Goal: Find specific page/section: Find specific page/section

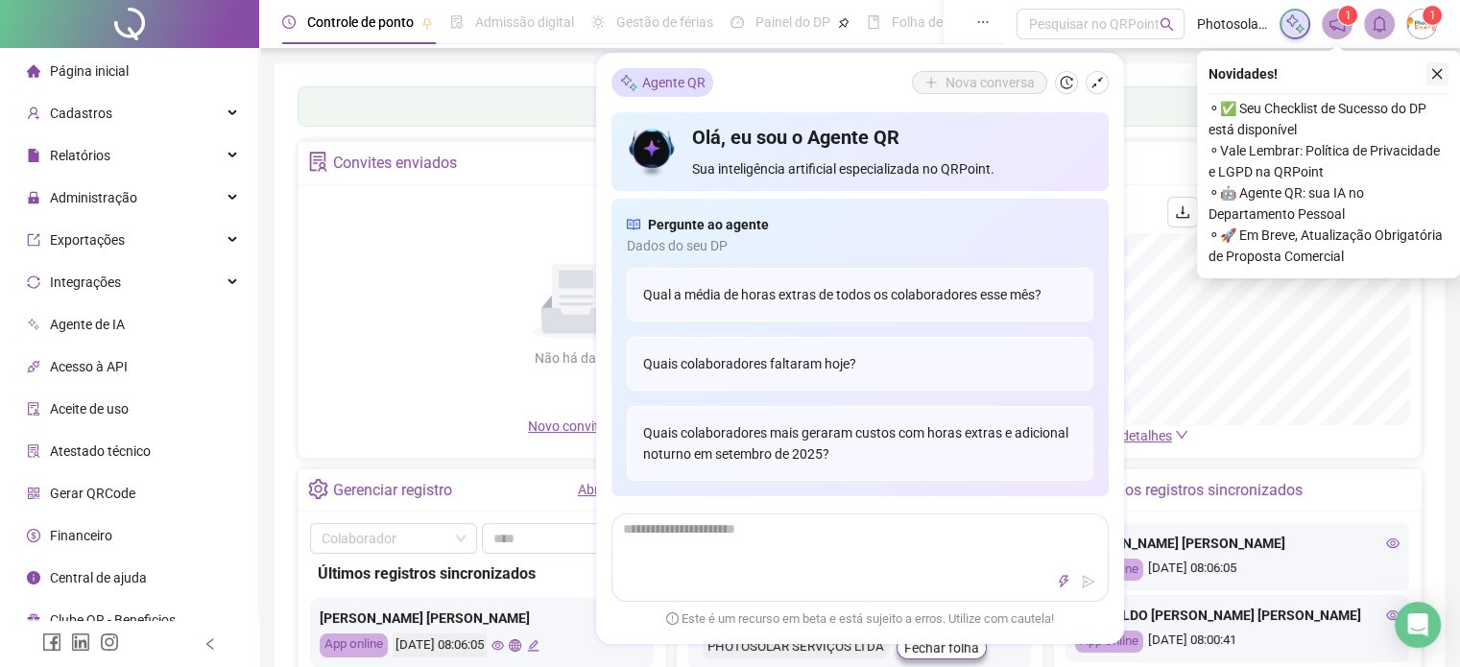
click at [1438, 73] on icon "close" at bounding box center [1437, 73] width 13 height 13
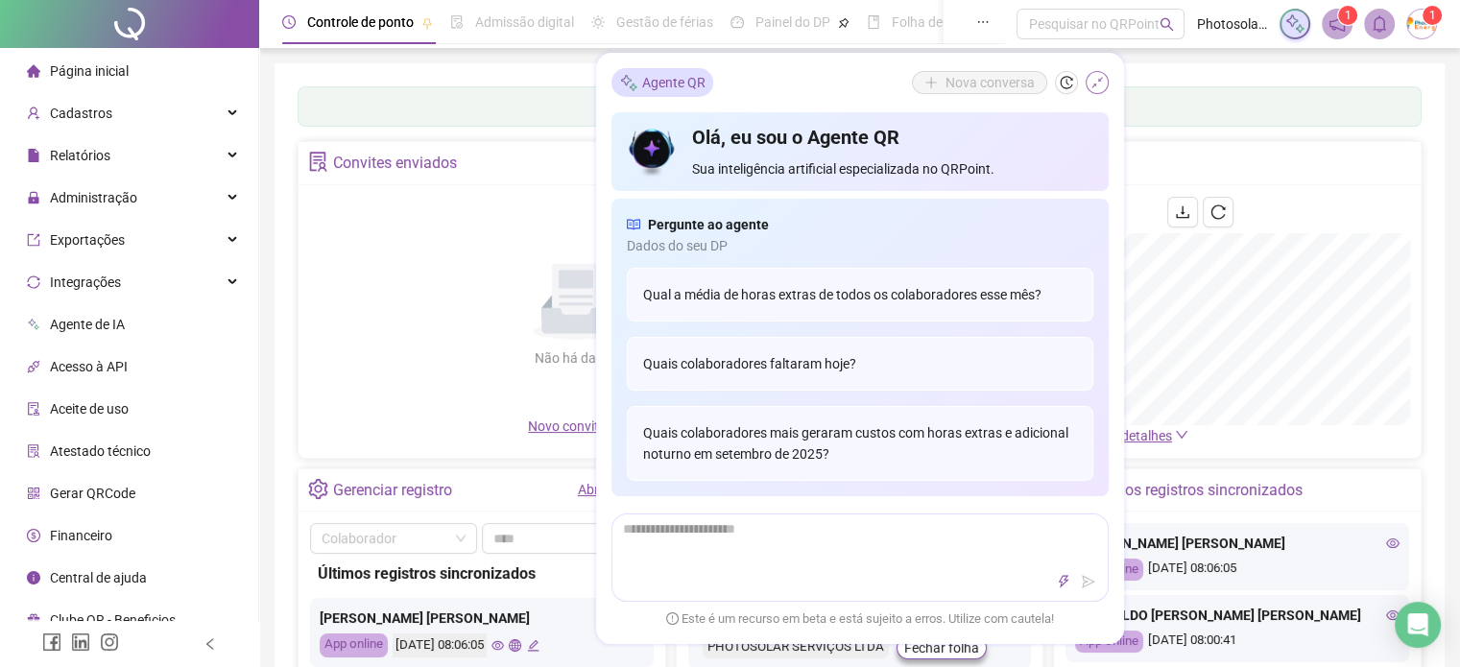
click at [1095, 87] on icon "shrink" at bounding box center [1097, 82] width 13 height 13
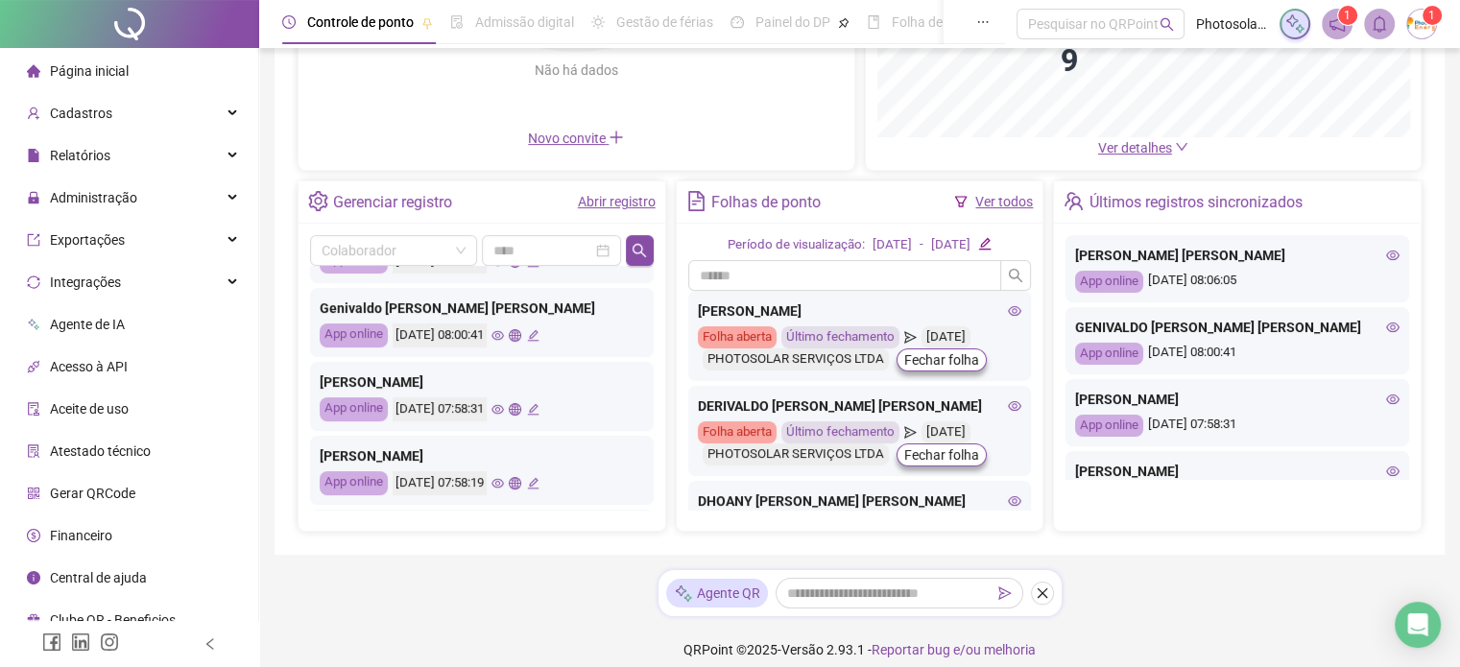
scroll to position [192, 0]
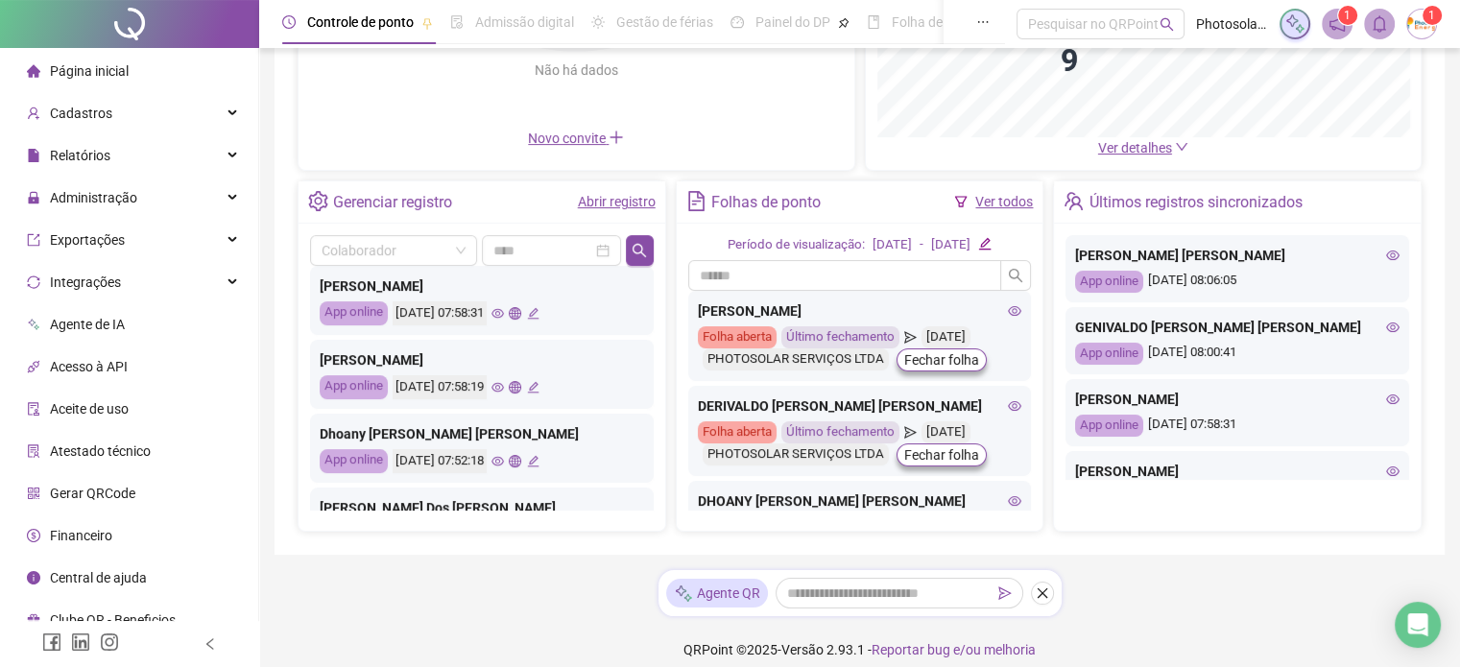
click at [526, 383] on div "[PERSON_NAME] App online [DATE] 07:58:19" at bounding box center [482, 374] width 344 height 69
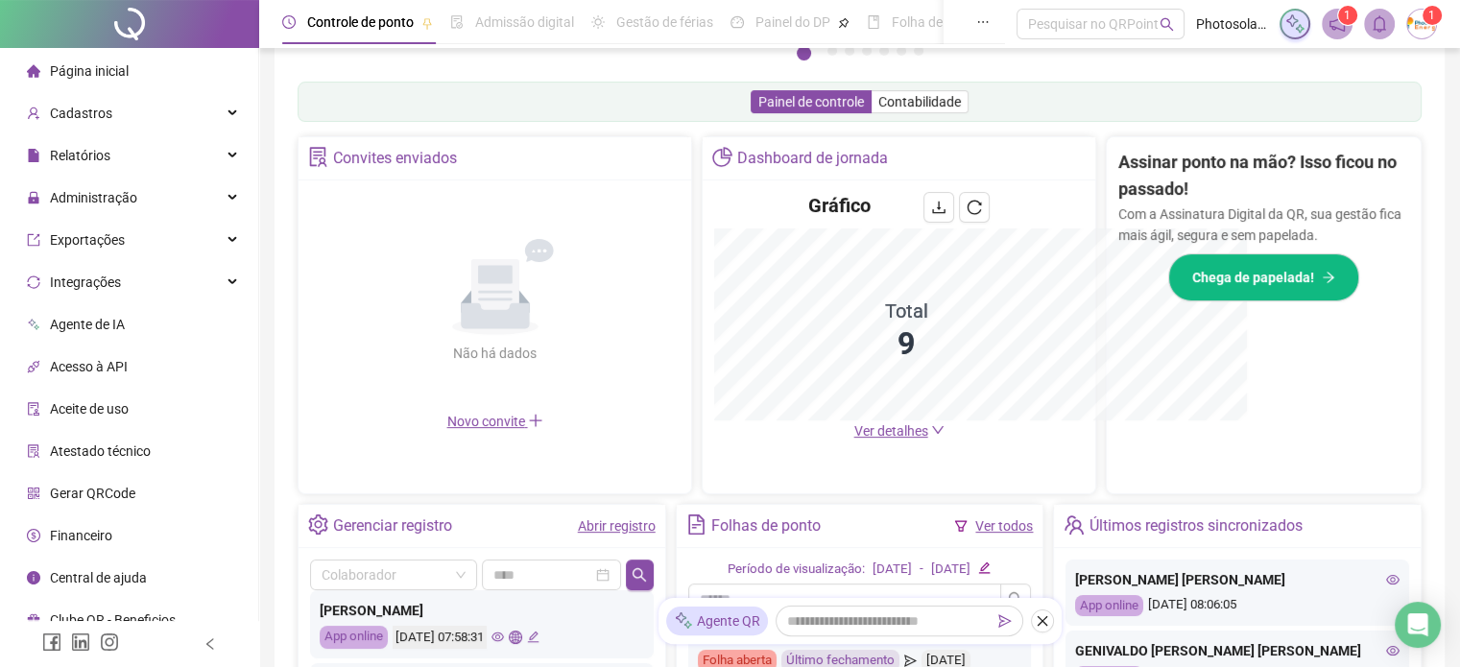
scroll to position [571, 0]
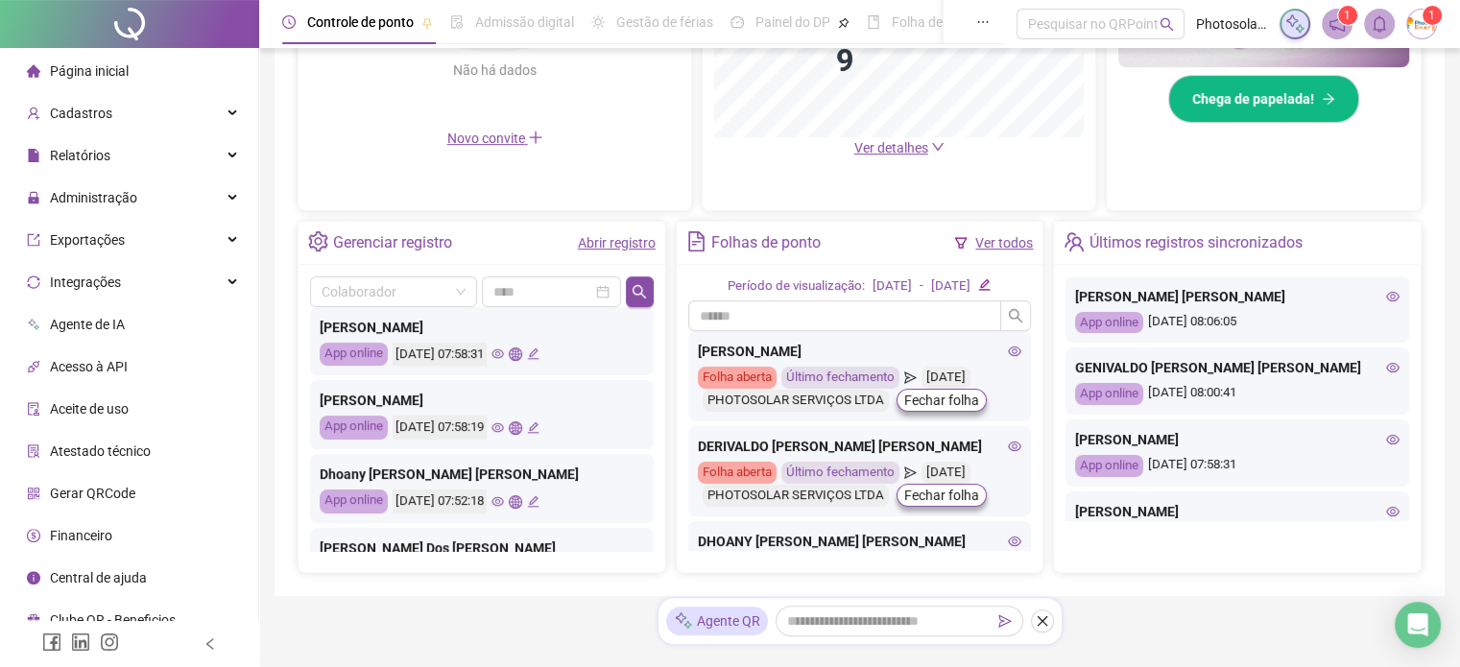
click at [504, 428] on icon "eye" at bounding box center [498, 428] width 12 height 12
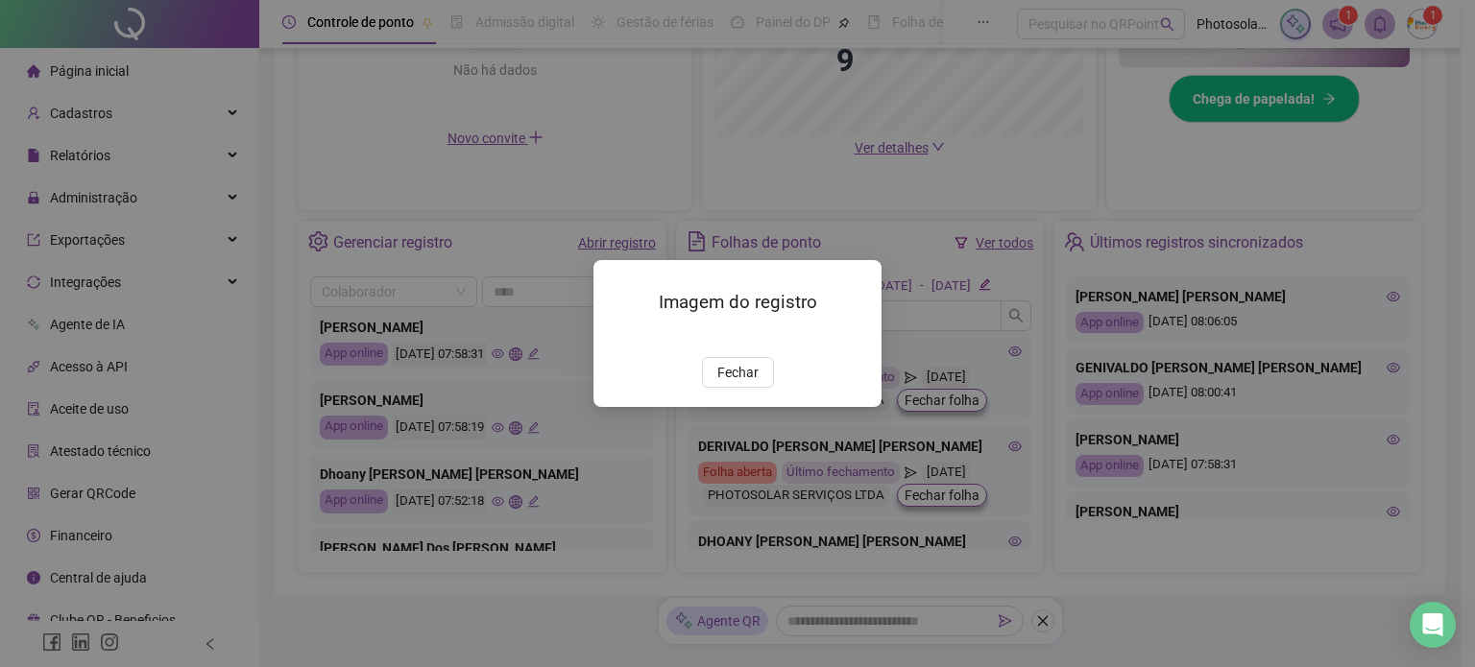
click at [616, 337] on img at bounding box center [616, 337] width 0 height 0
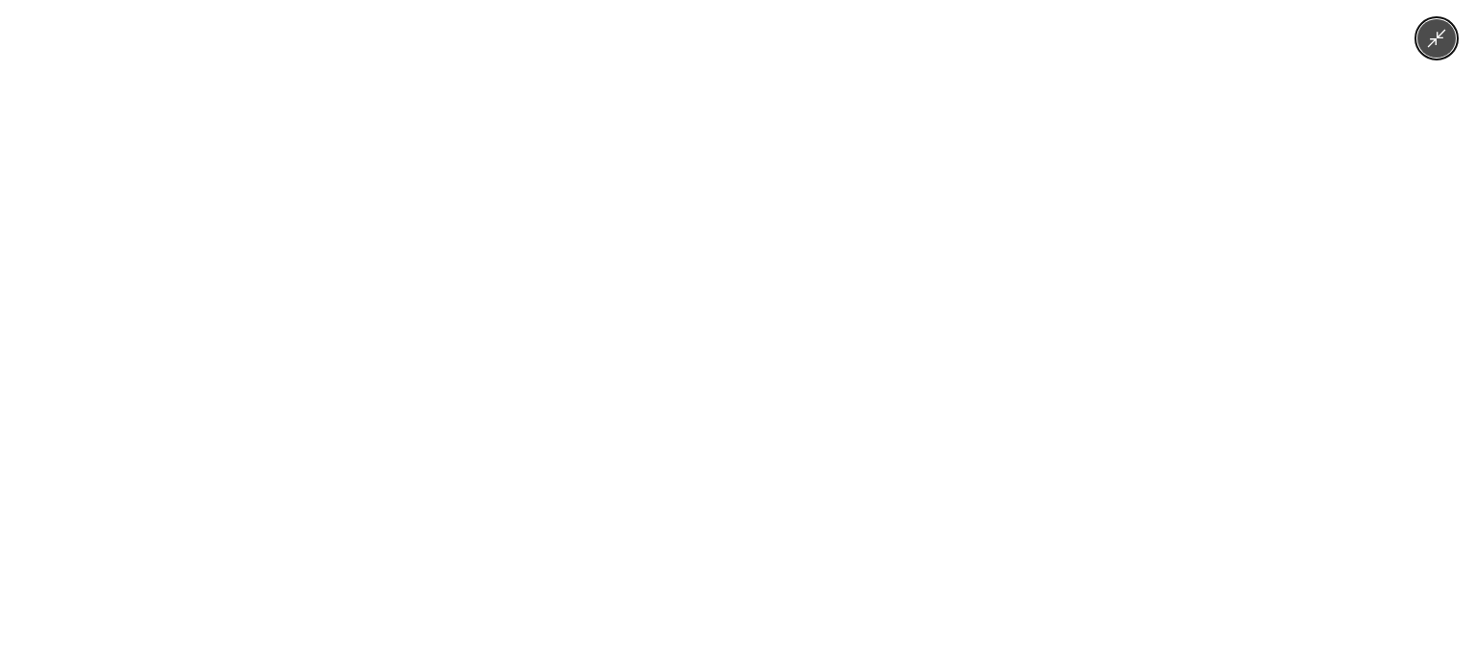
click at [721, 373] on img at bounding box center [737, 333] width 500 height 667
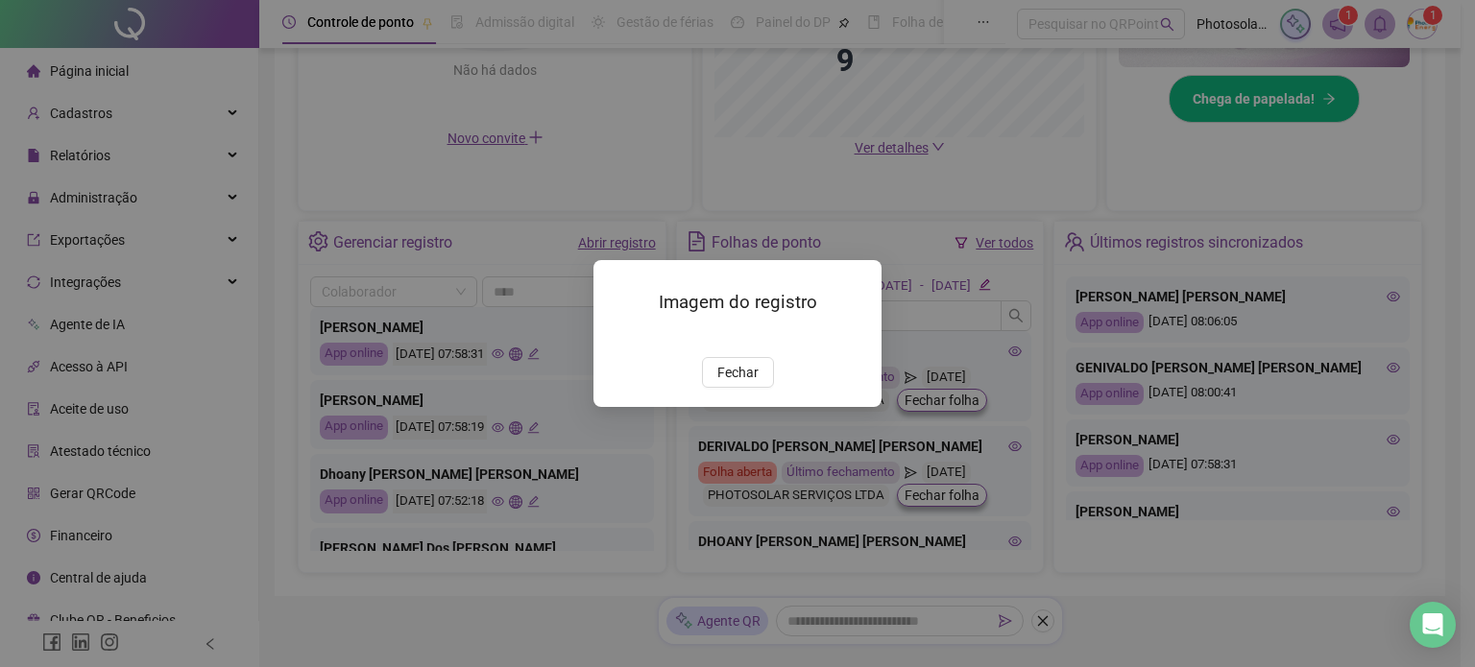
click at [746, 407] on div "Imagem do registro Fechar" at bounding box center [737, 333] width 288 height 147
click at [741, 383] on span "Fechar" at bounding box center [737, 372] width 41 height 21
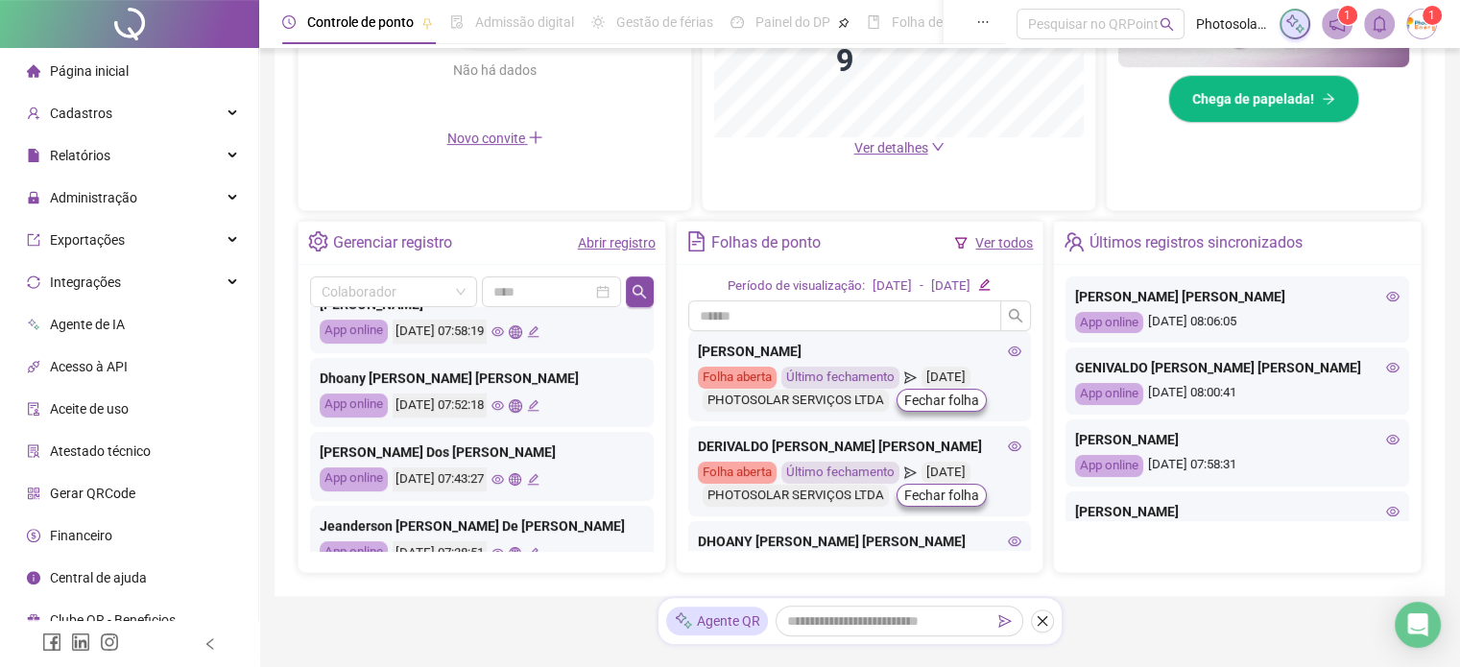
scroll to position [384, 0]
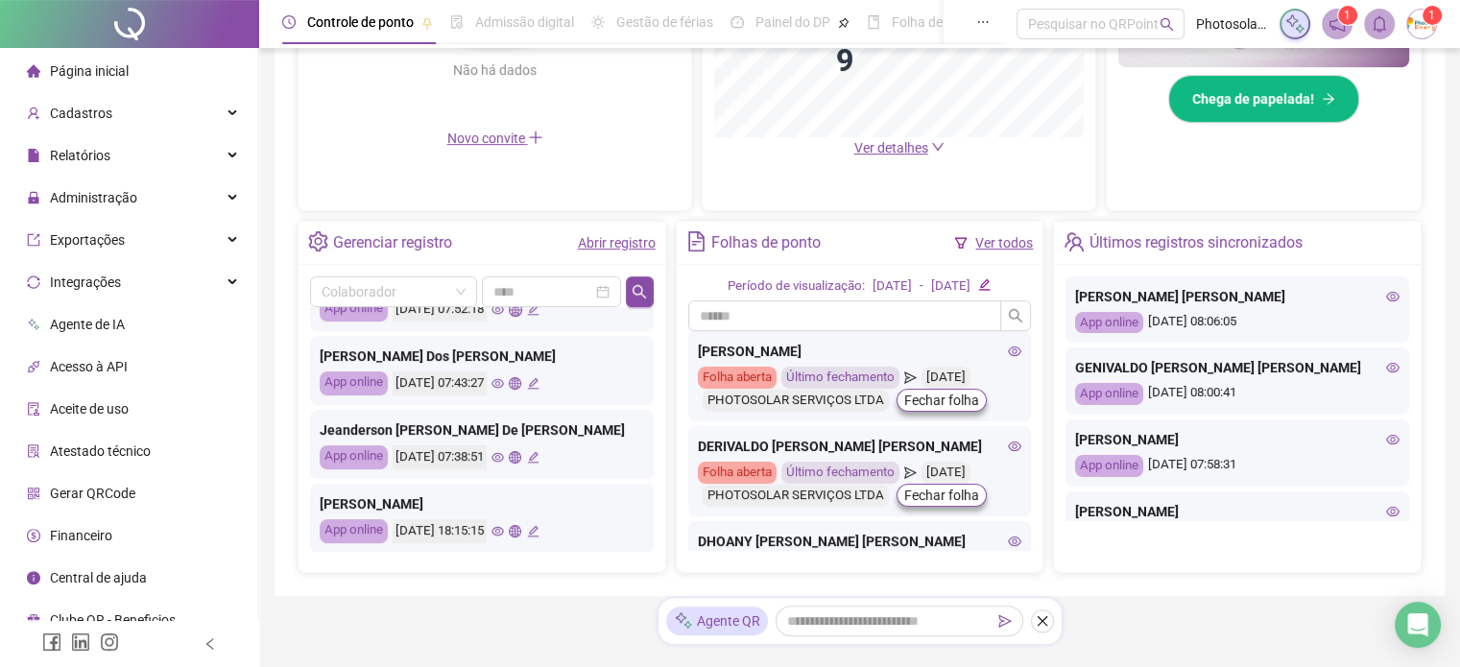
click at [504, 459] on icon "eye" at bounding box center [498, 457] width 12 height 12
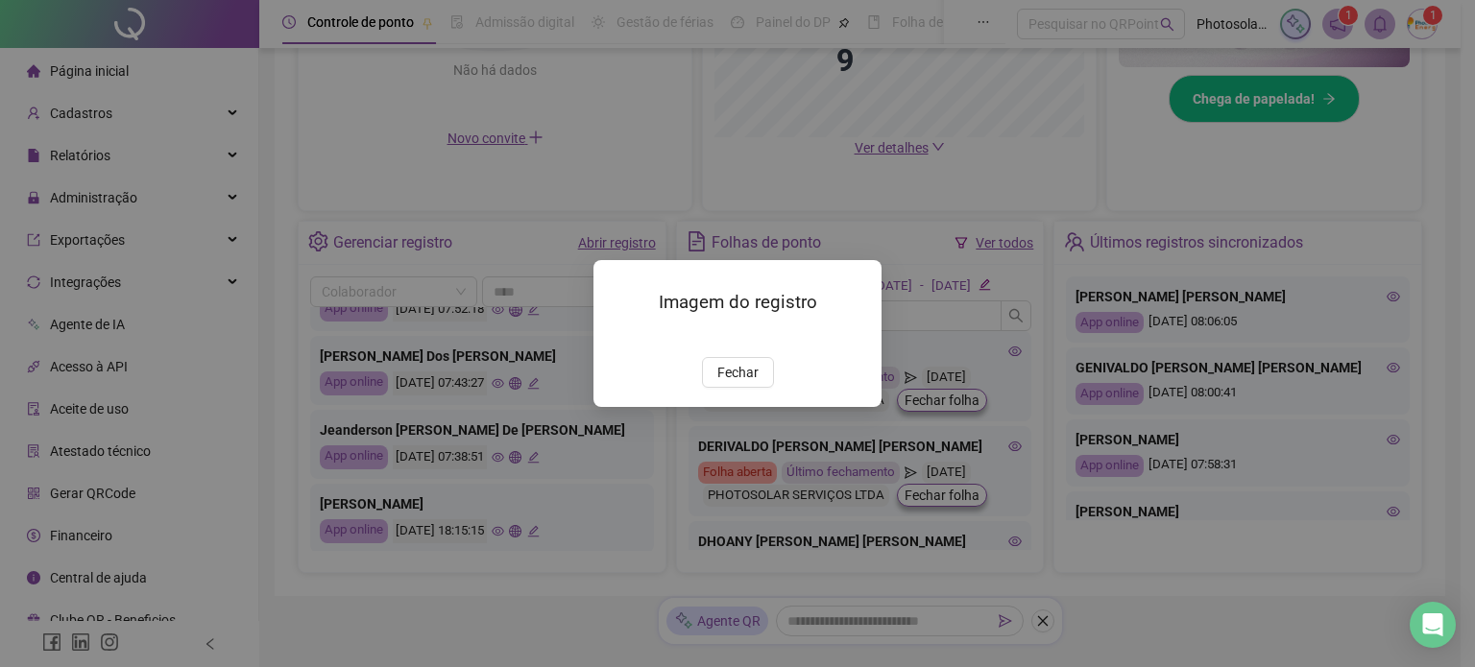
click at [616, 337] on img at bounding box center [616, 337] width 0 height 0
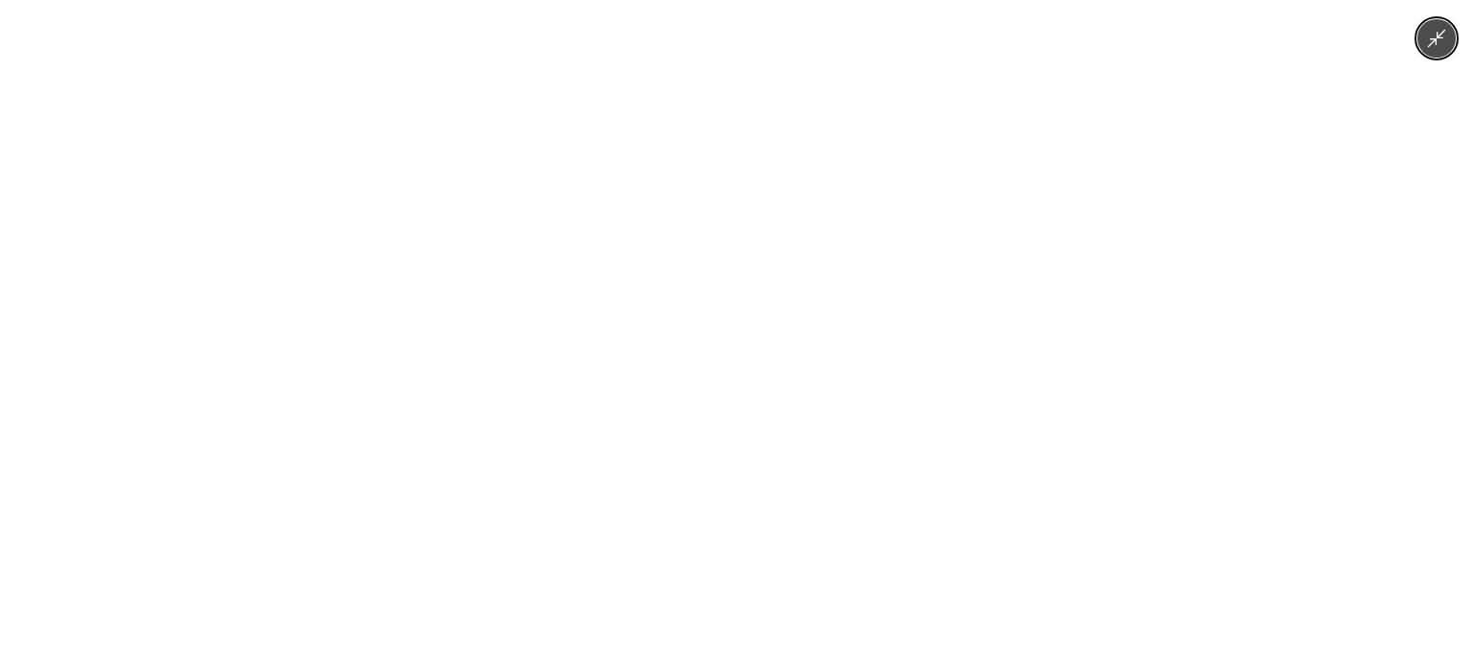
click at [735, 316] on img at bounding box center [737, 333] width 500 height 667
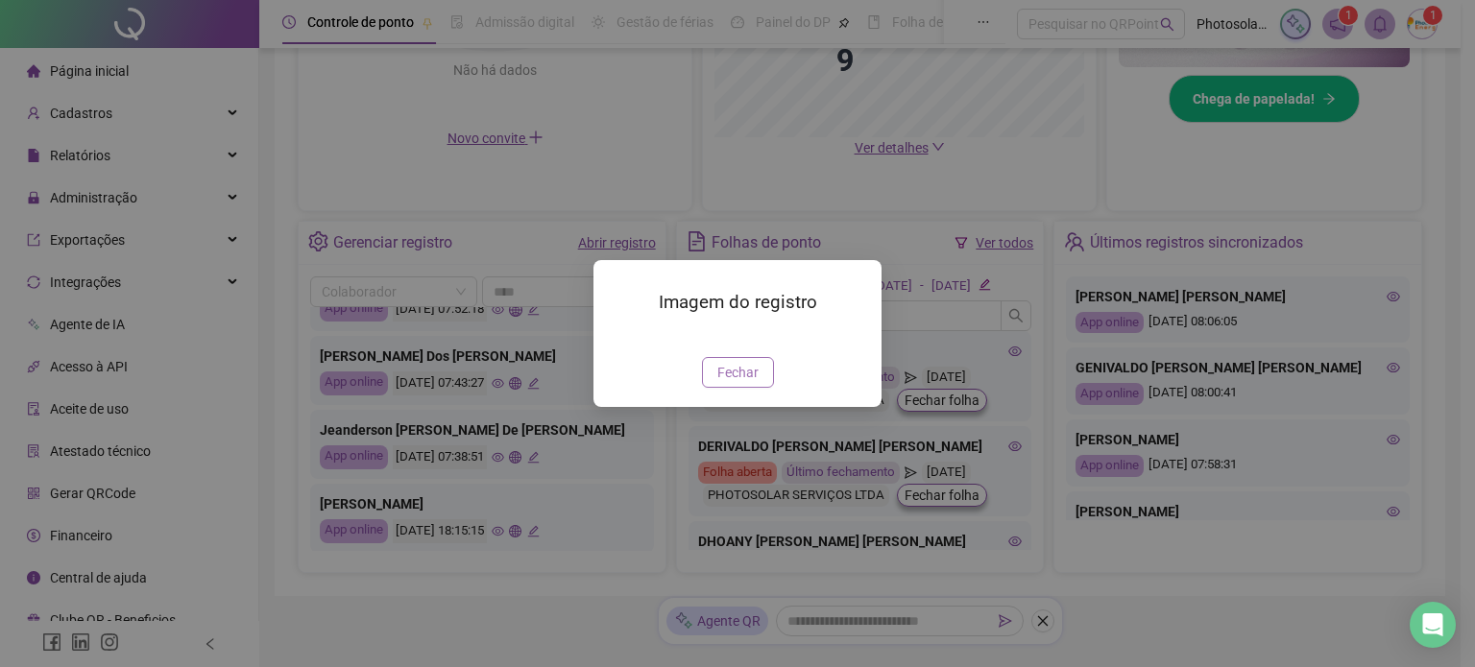
click at [741, 383] on span "Fechar" at bounding box center [737, 372] width 41 height 21
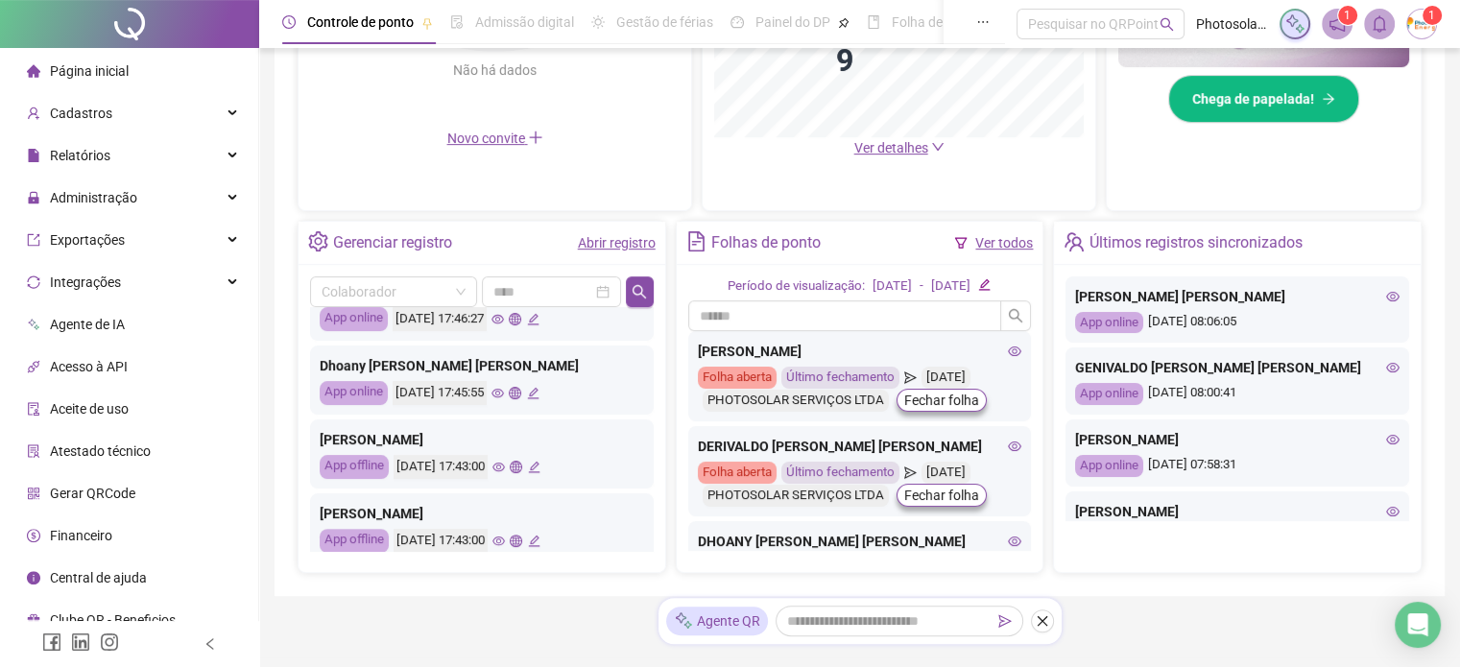
scroll to position [864, 0]
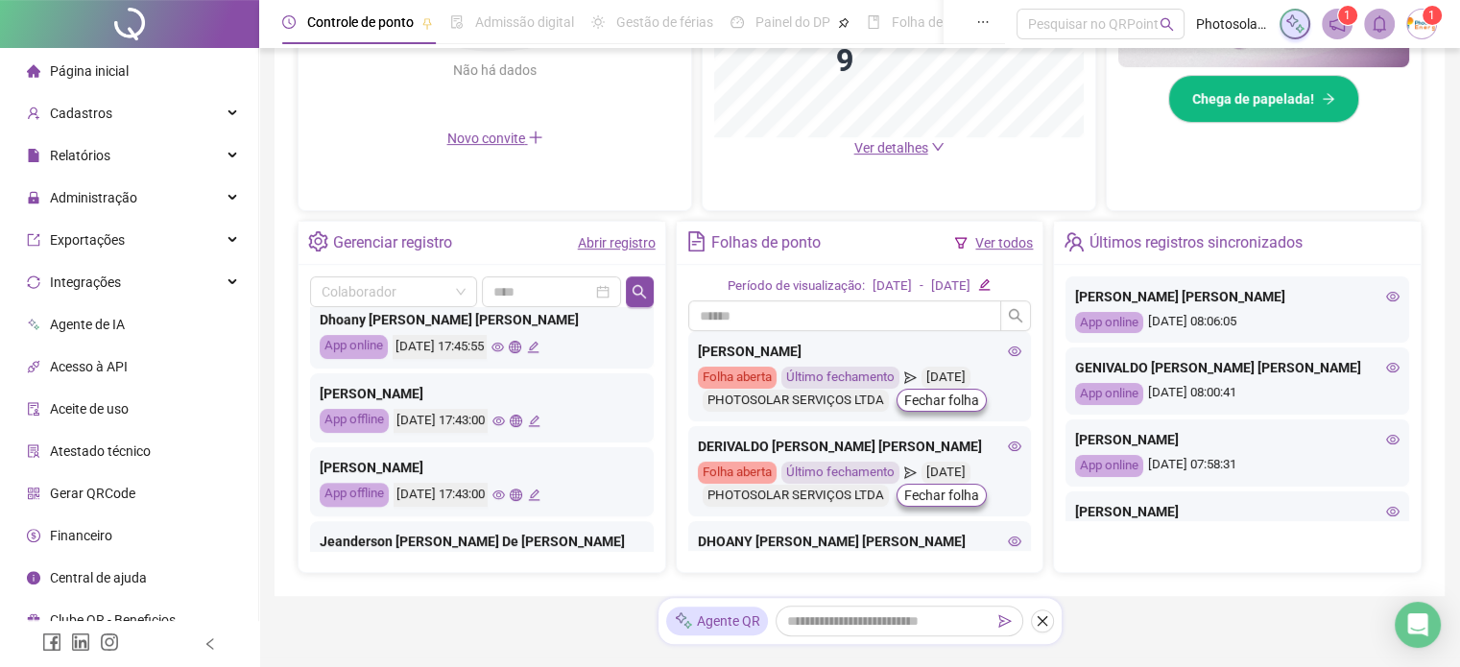
click at [505, 418] on icon "eye" at bounding box center [499, 421] width 12 height 12
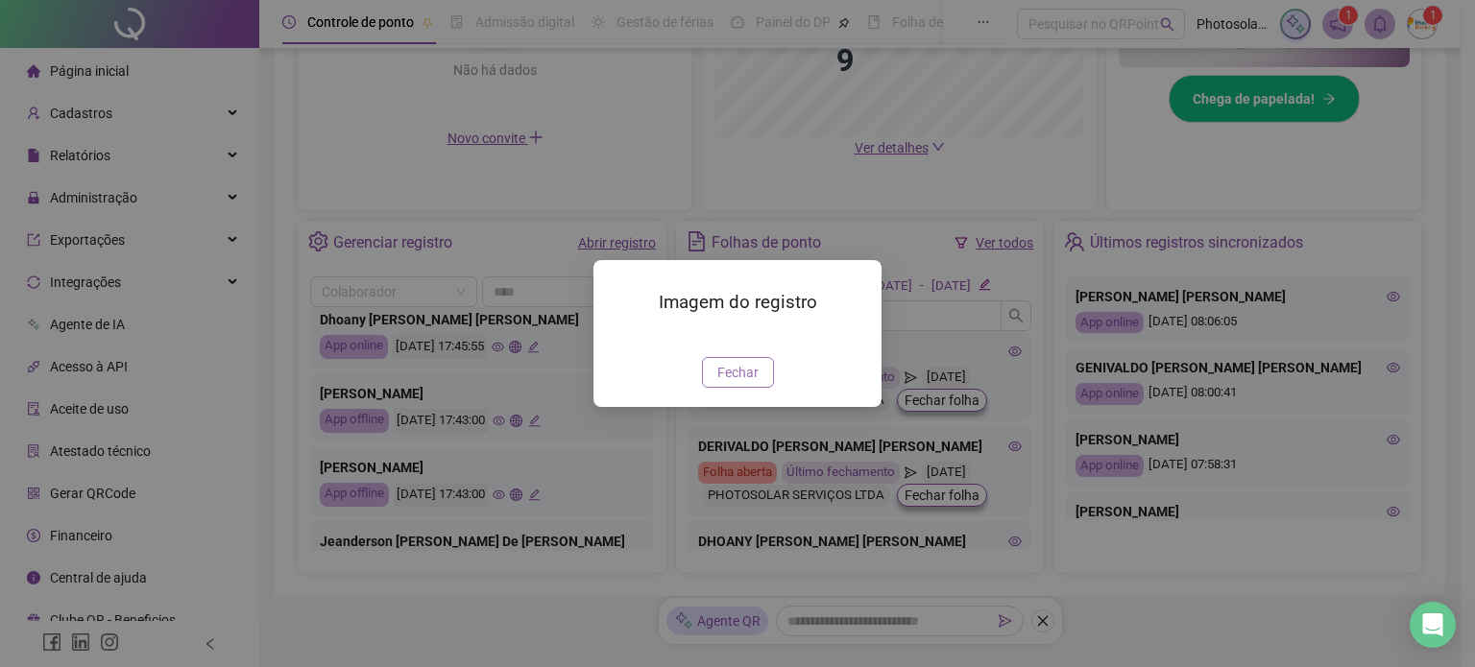
click at [616, 337] on img at bounding box center [616, 337] width 0 height 0
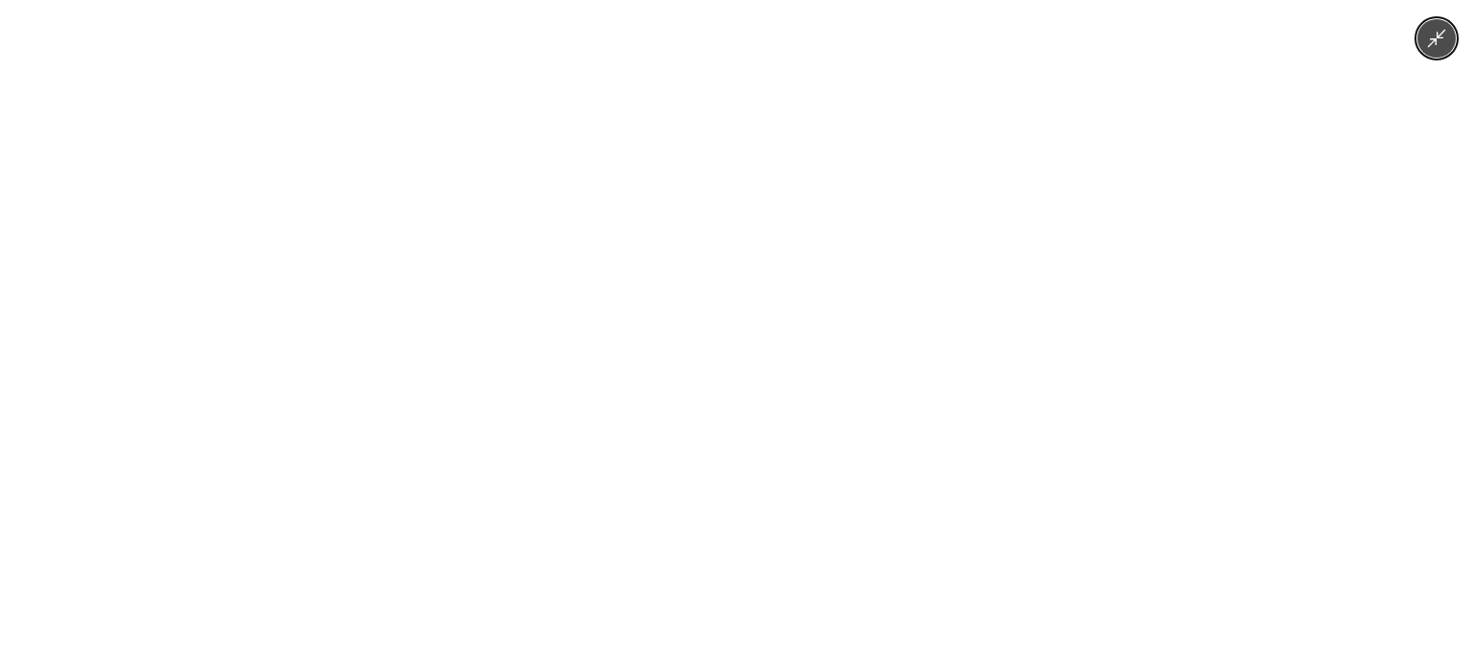
click at [750, 376] on img at bounding box center [737, 333] width 500 height 667
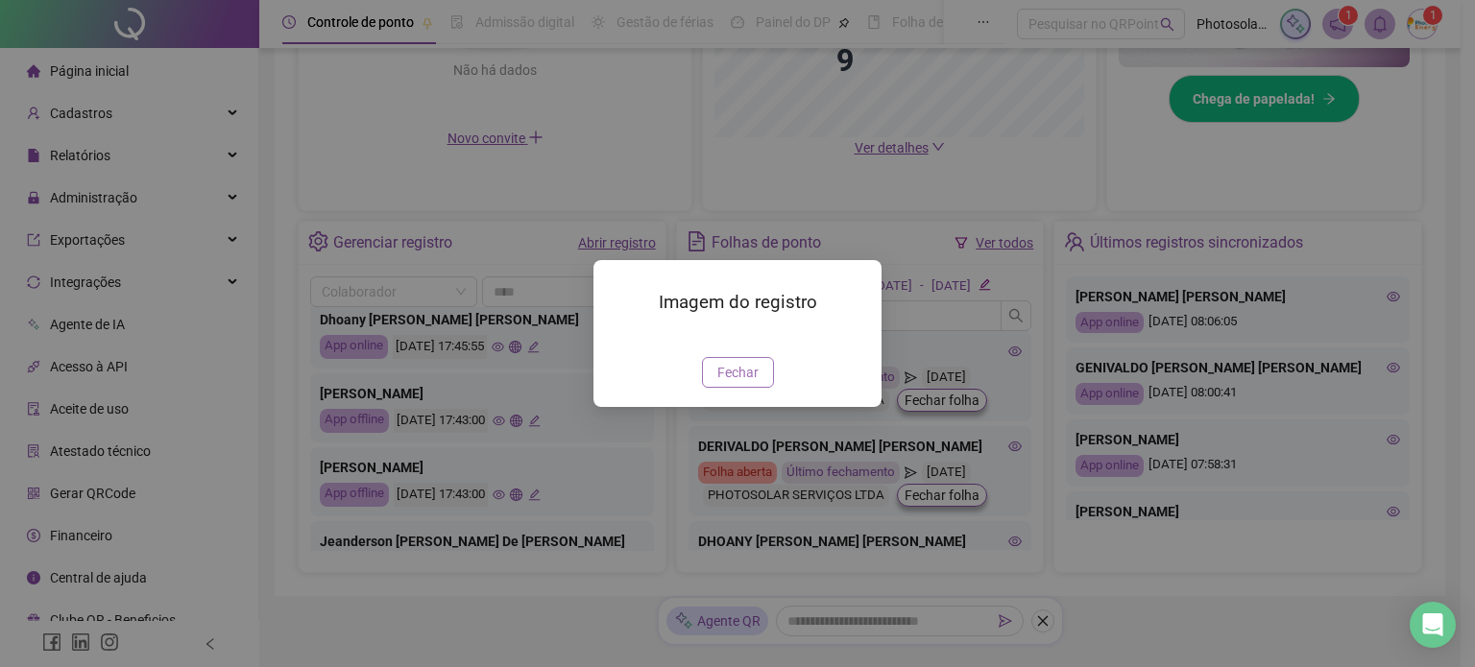
click at [758, 388] on button "Fechar" at bounding box center [738, 372] width 72 height 31
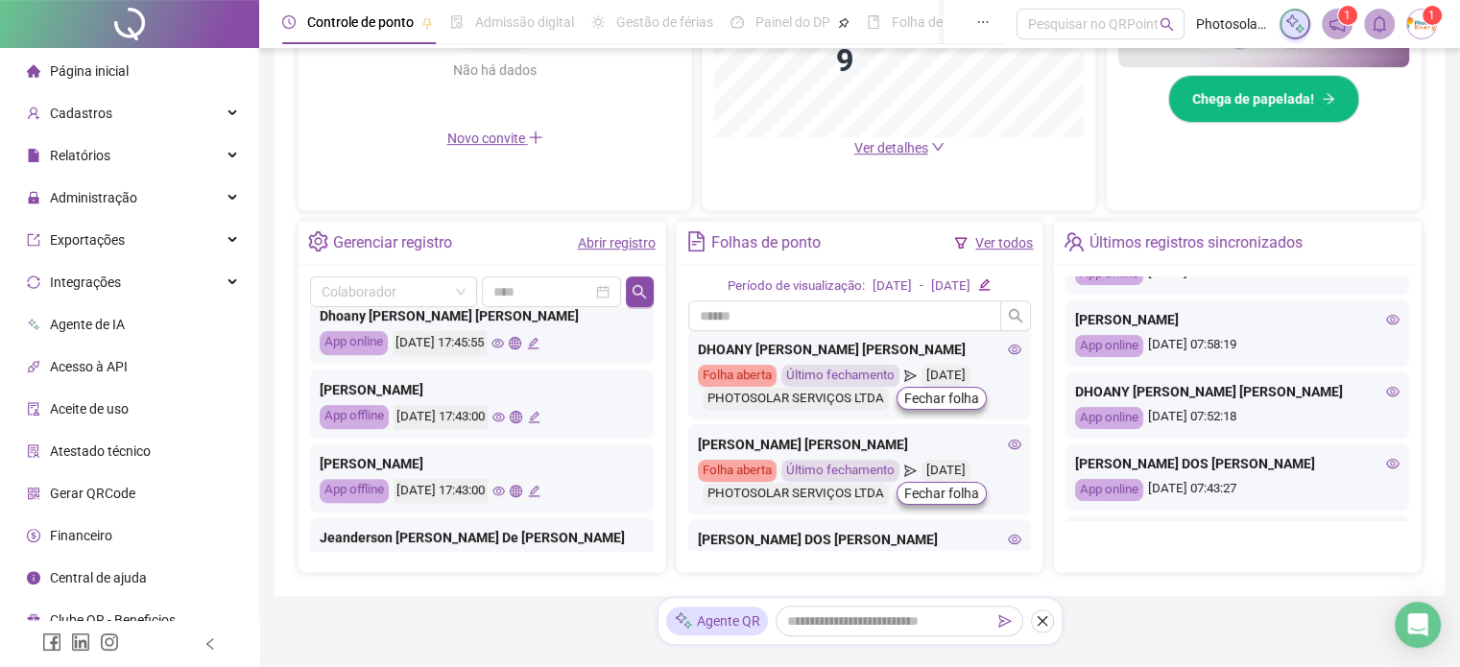
scroll to position [903, 0]
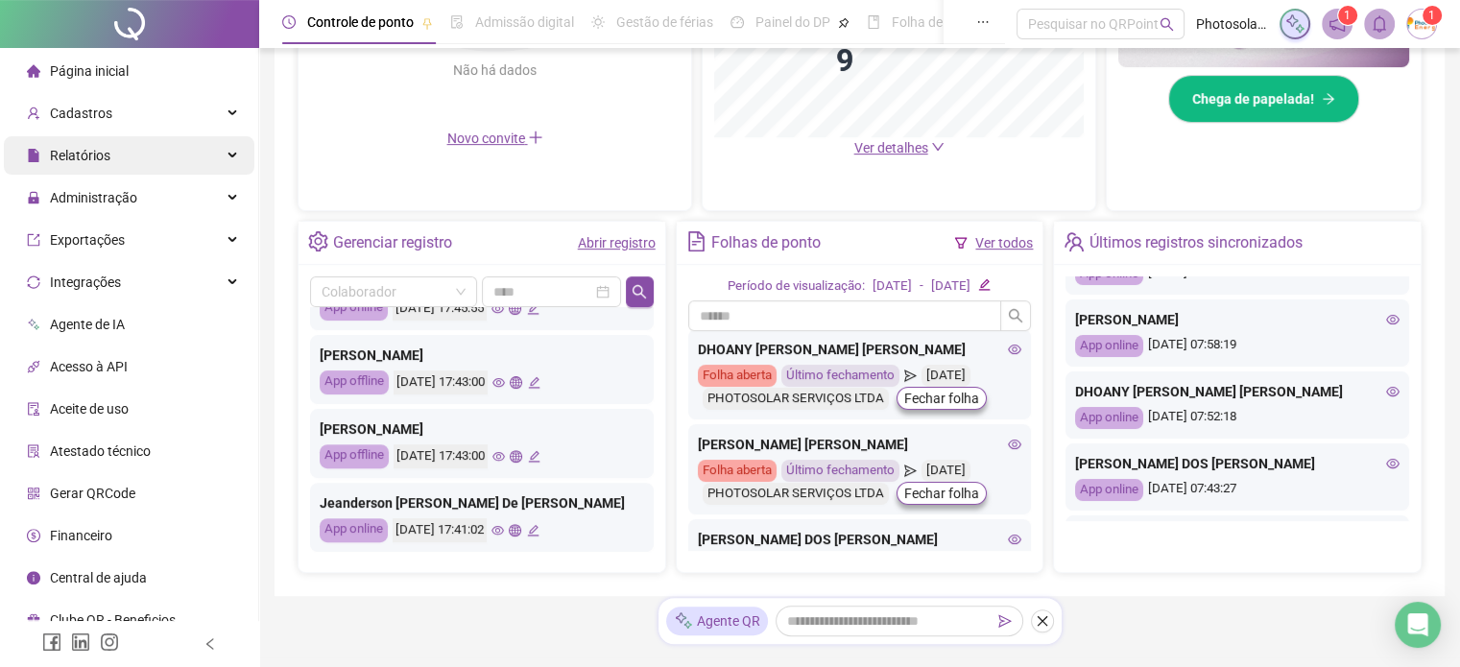
click at [123, 141] on div "Relatórios" at bounding box center [129, 155] width 251 height 38
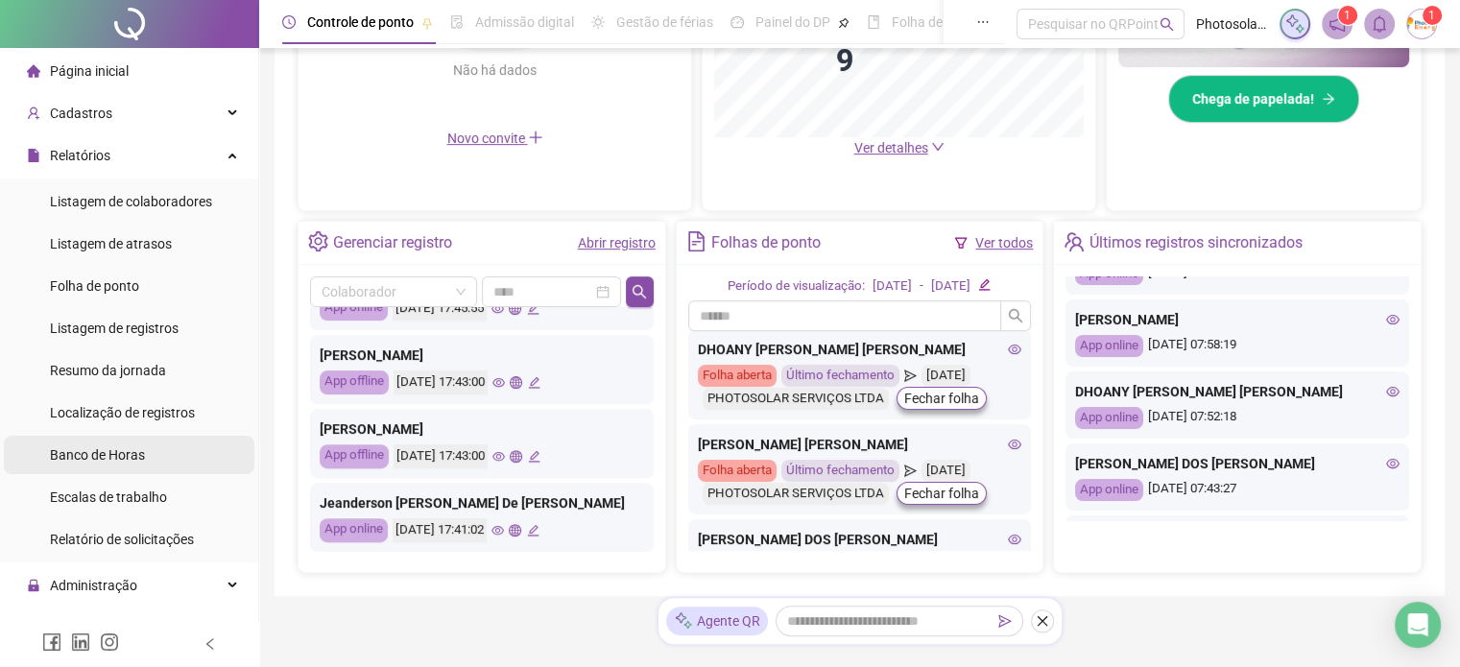
click at [106, 461] on span "Banco de Horas" at bounding box center [97, 454] width 95 height 15
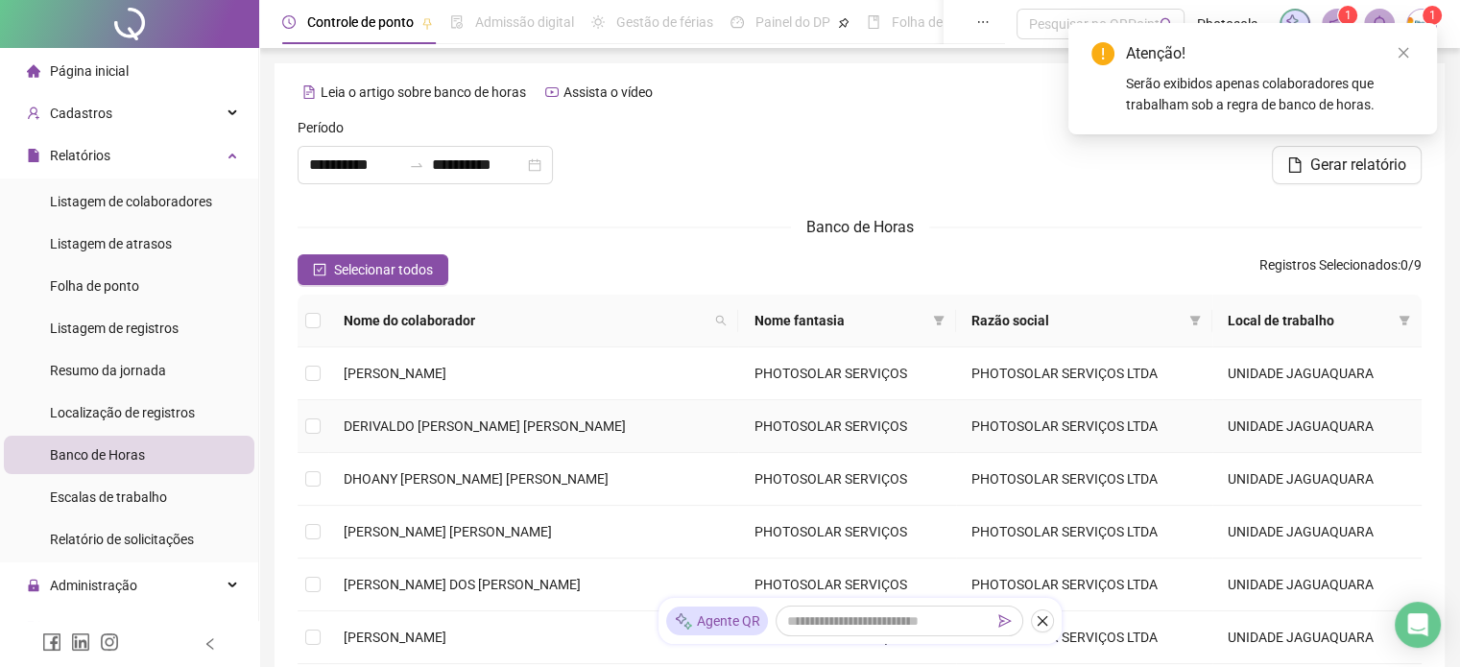
type input "**********"
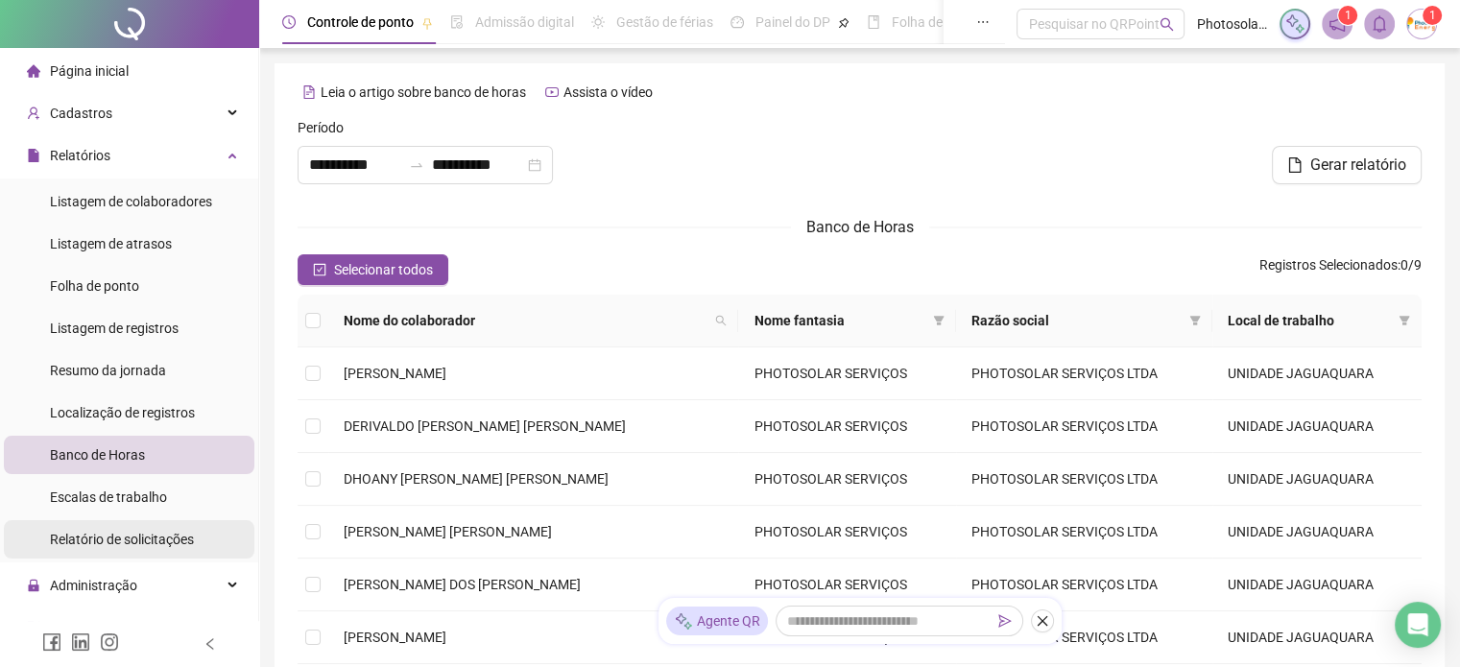
click at [131, 544] on span "Relatório de solicitações" at bounding box center [122, 539] width 144 height 15
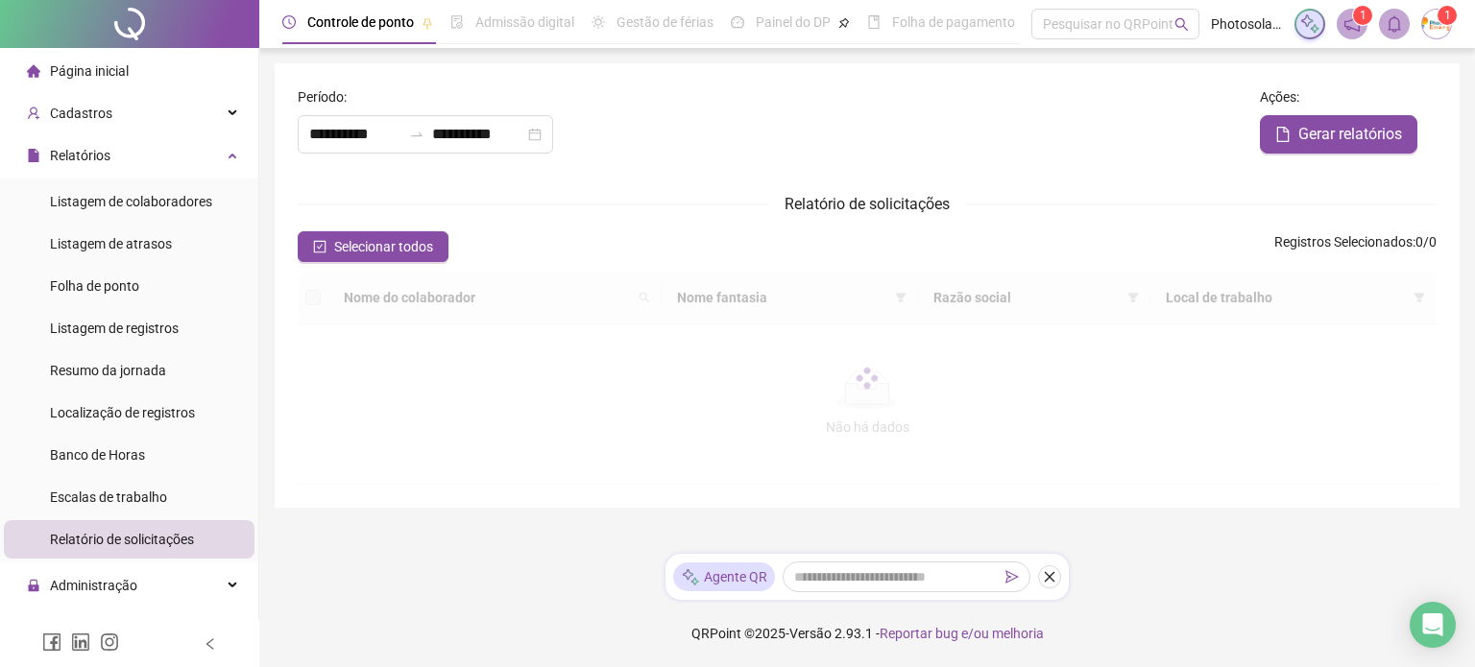
type input "**********"
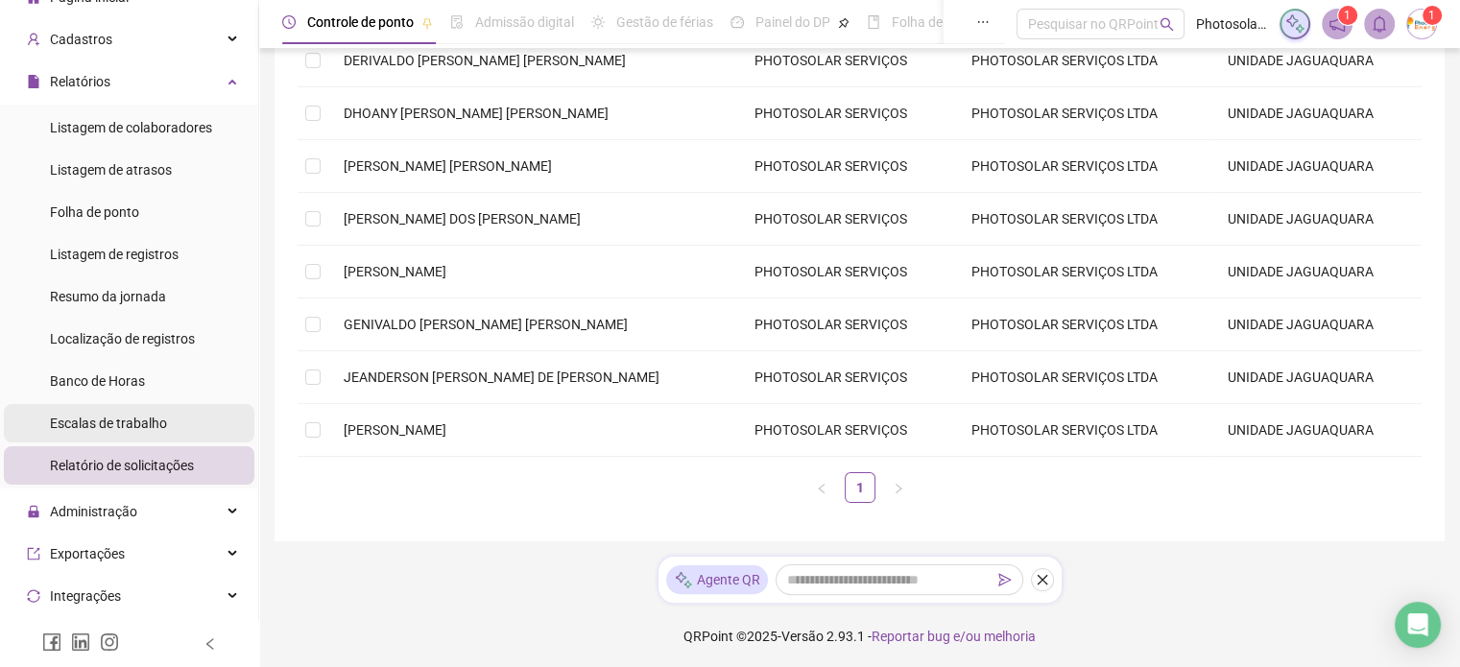
scroll to position [96, 0]
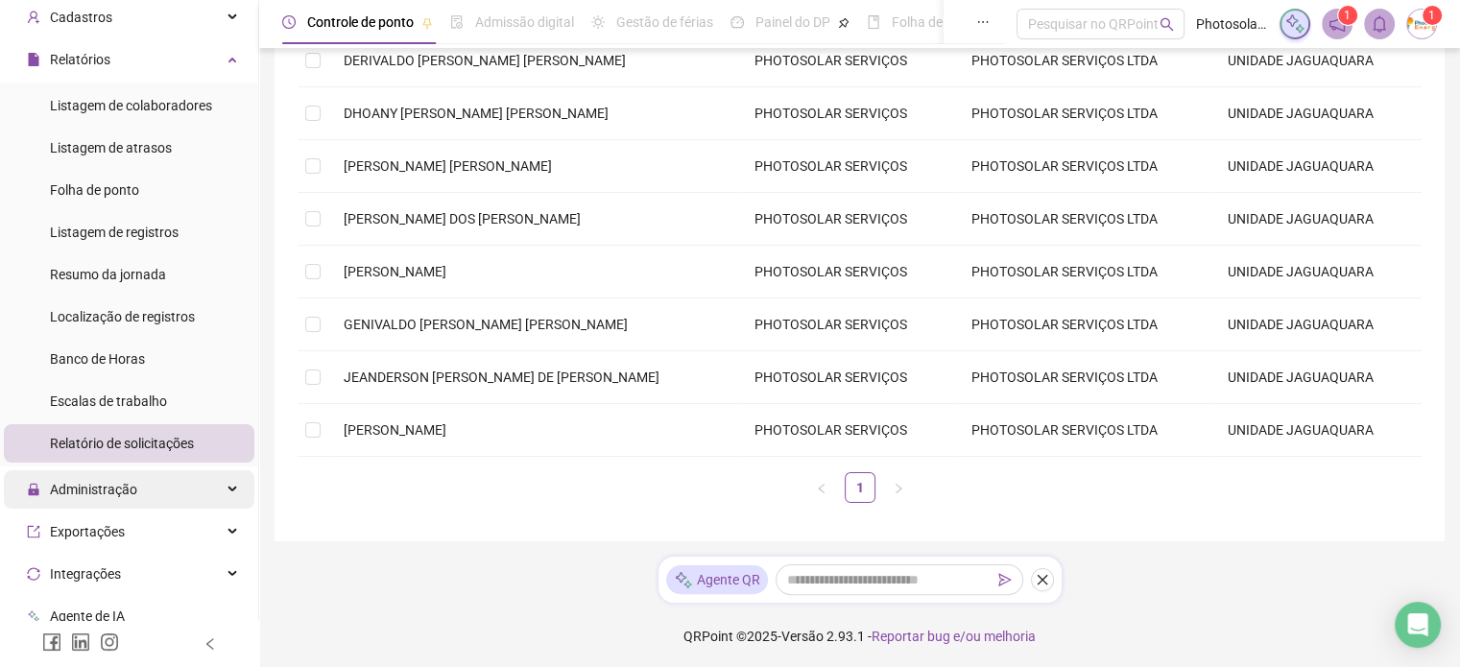
click at [149, 488] on div "Administração" at bounding box center [129, 489] width 251 height 38
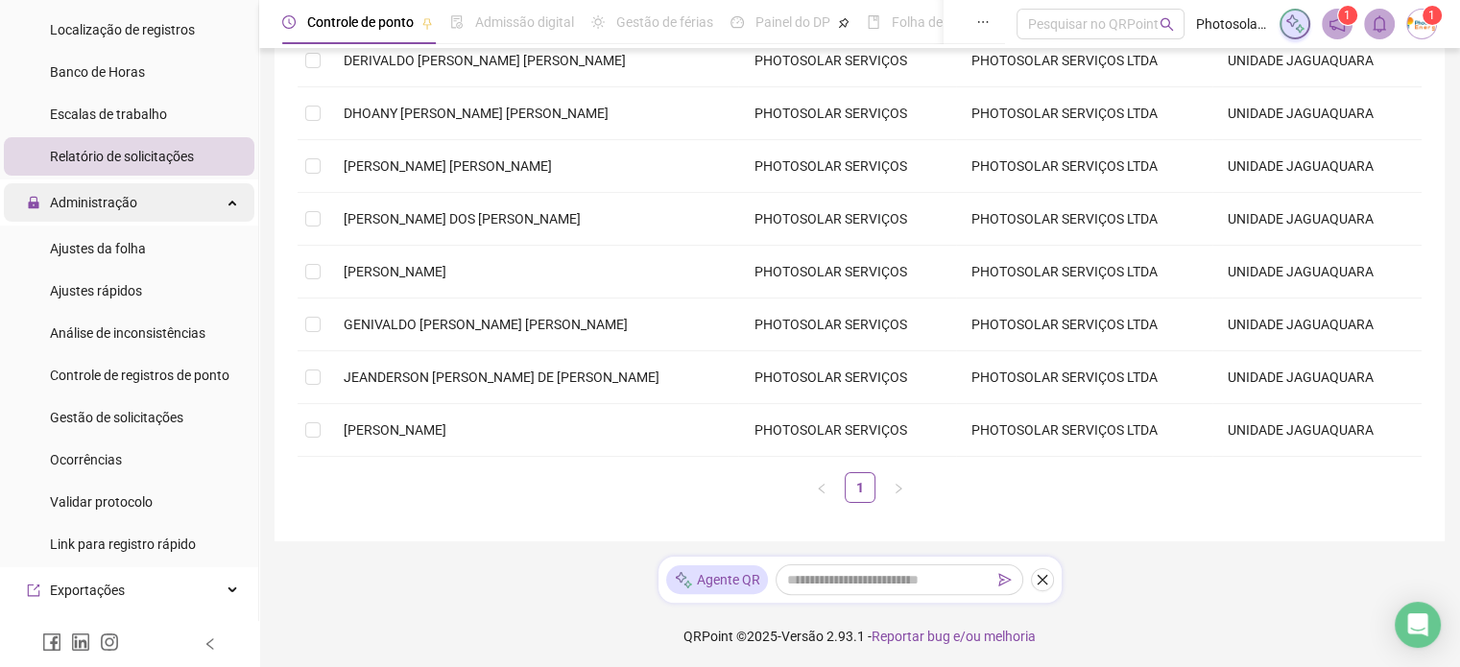
scroll to position [384, 0]
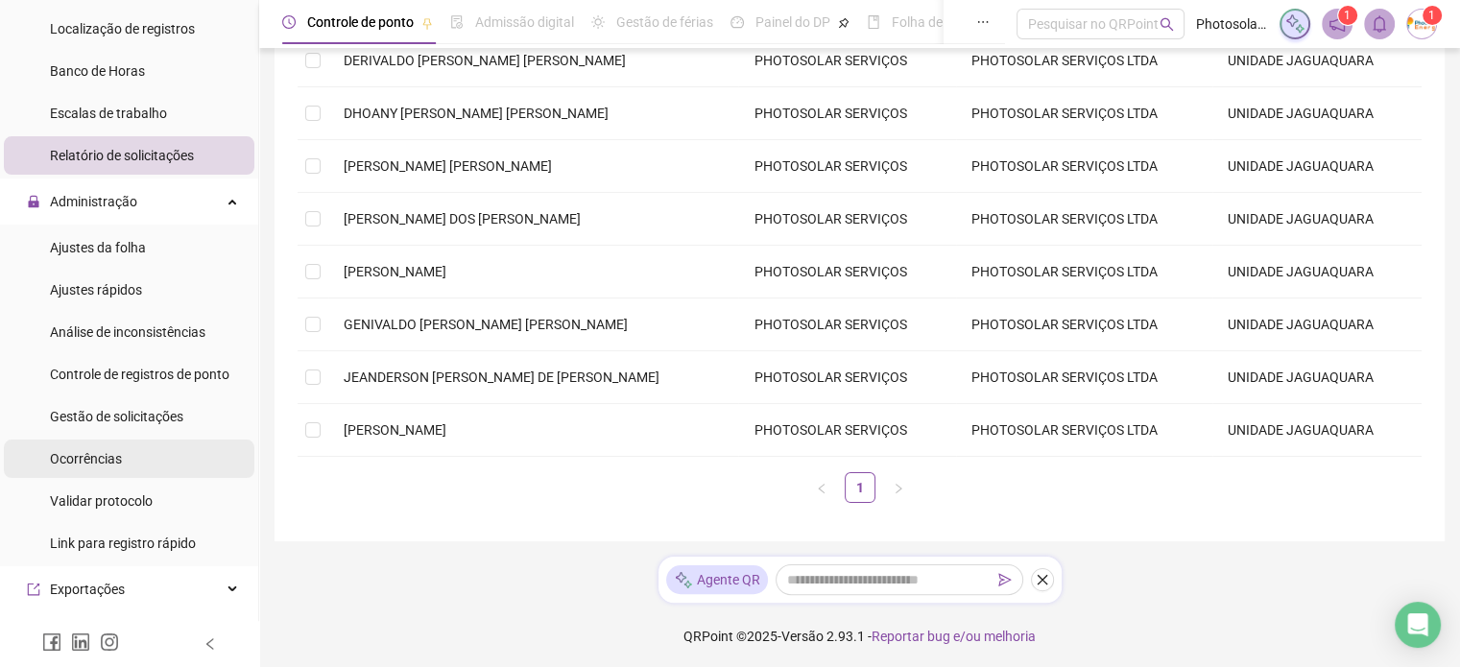
click at [155, 457] on li "Ocorrências" at bounding box center [129, 459] width 251 height 38
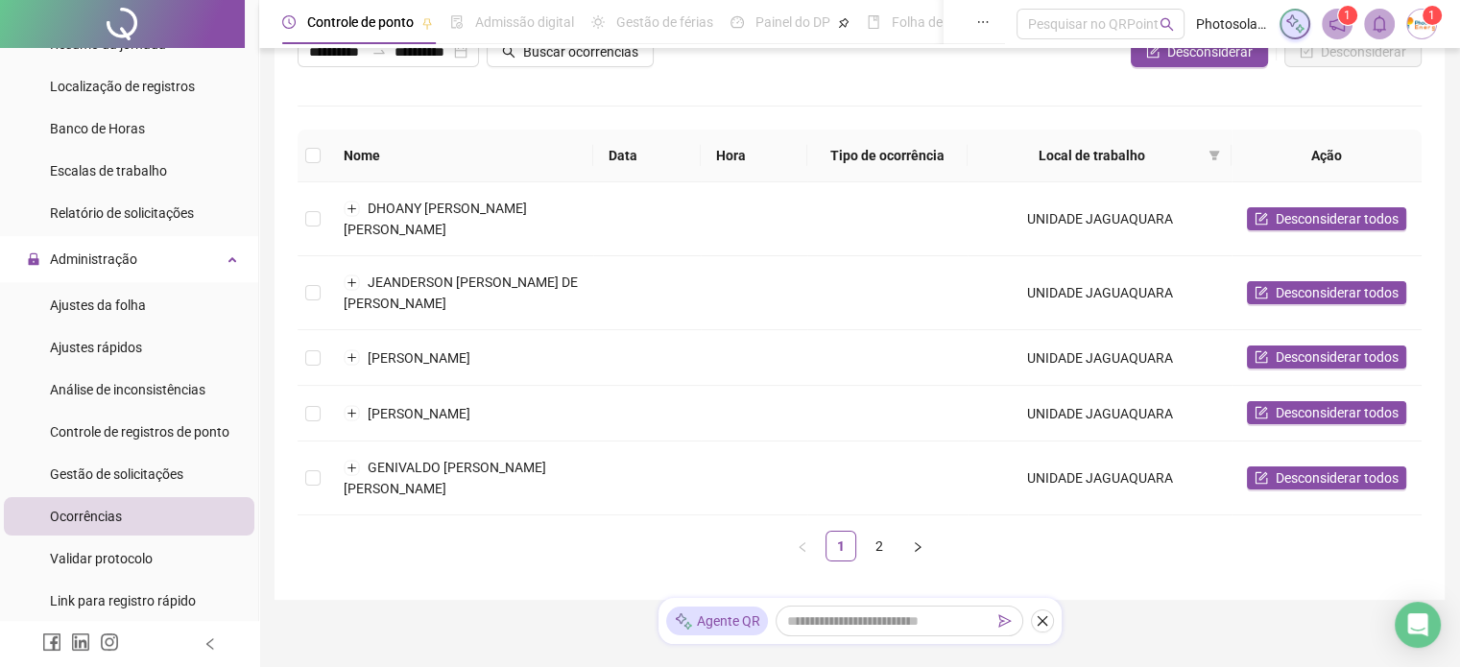
scroll to position [326, 0]
